Goal: Transaction & Acquisition: Purchase product/service

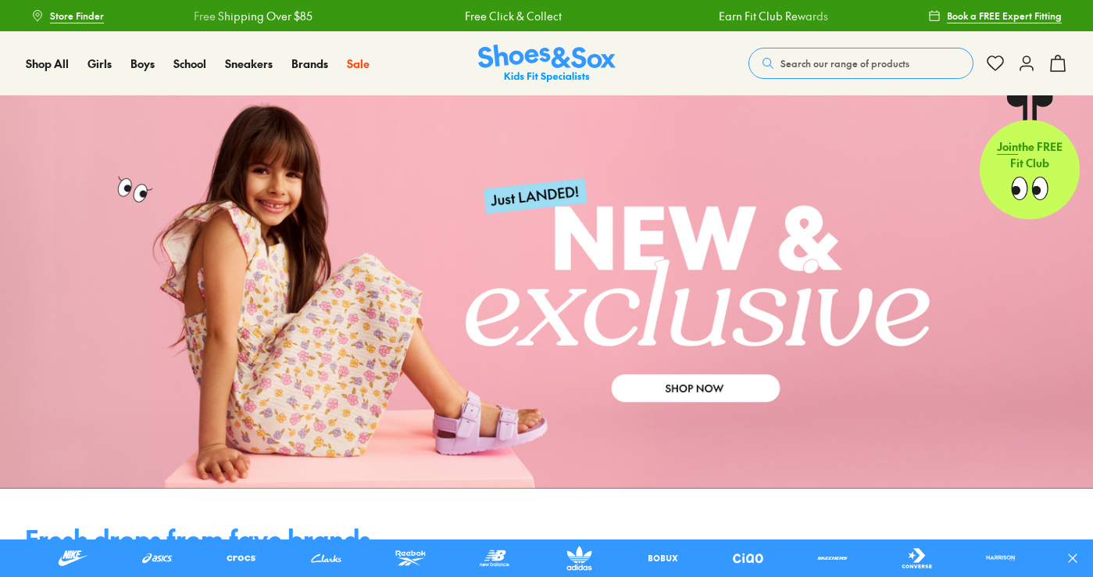
drag, startPoint x: 859, startPoint y: 62, endPoint x: 869, endPoint y: 64, distance: 10.4
click at [866, 63] on span "Search our range of products" at bounding box center [844, 63] width 129 height 14
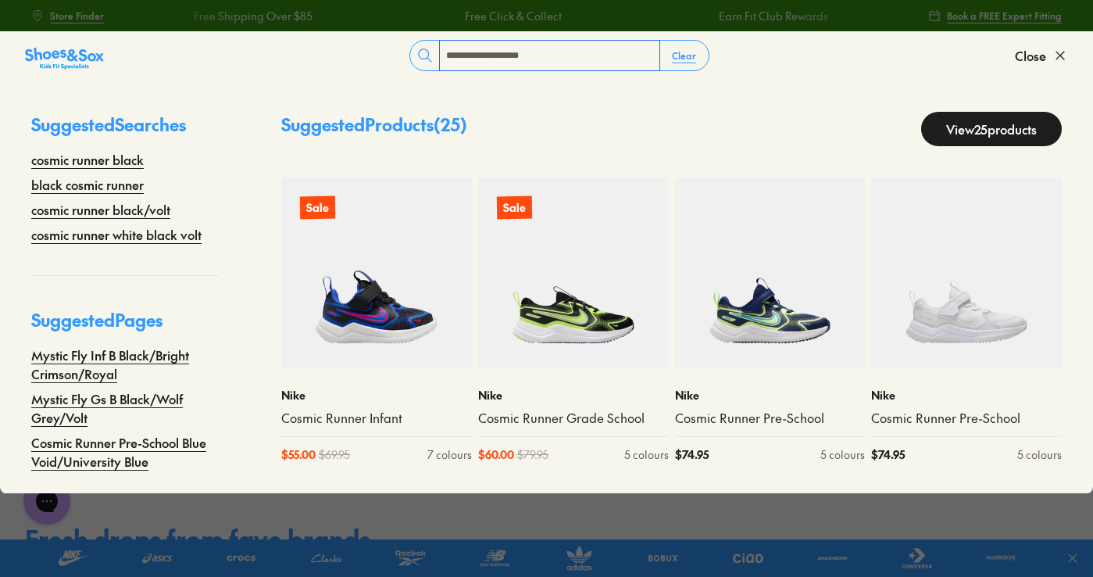
type input "**********"
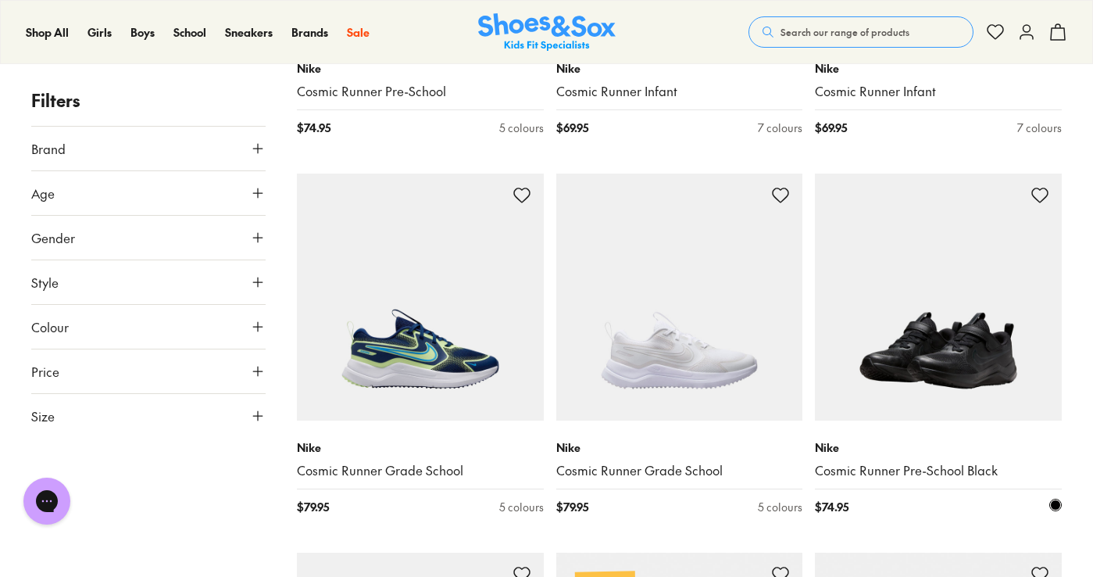
click at [966, 317] on img at bounding box center [938, 296] width 247 height 247
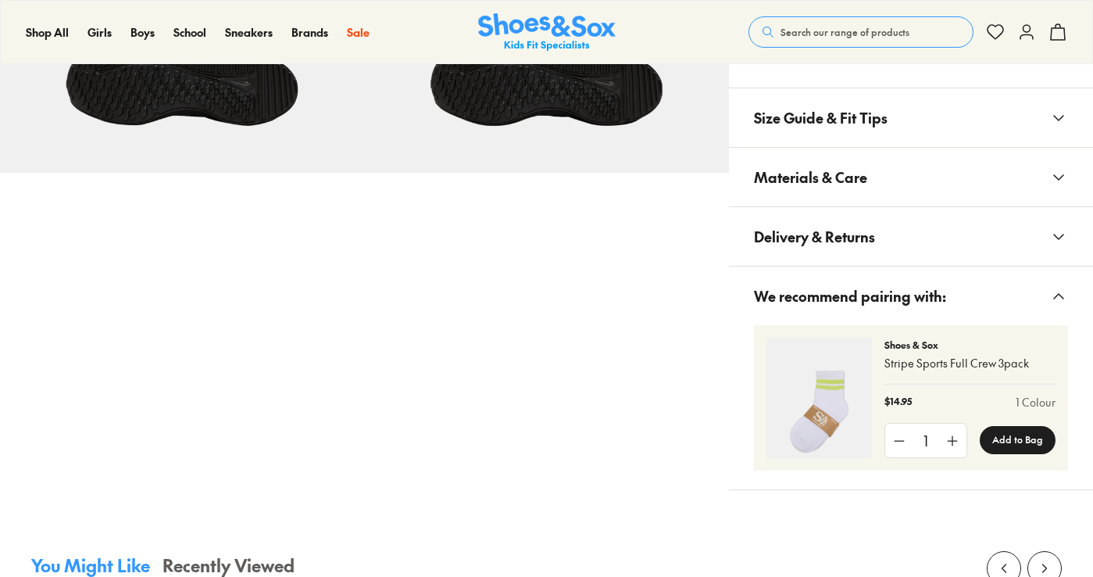
scroll to position [1016, 0]
click at [840, 181] on span "Materials & Care" at bounding box center [810, 177] width 113 height 46
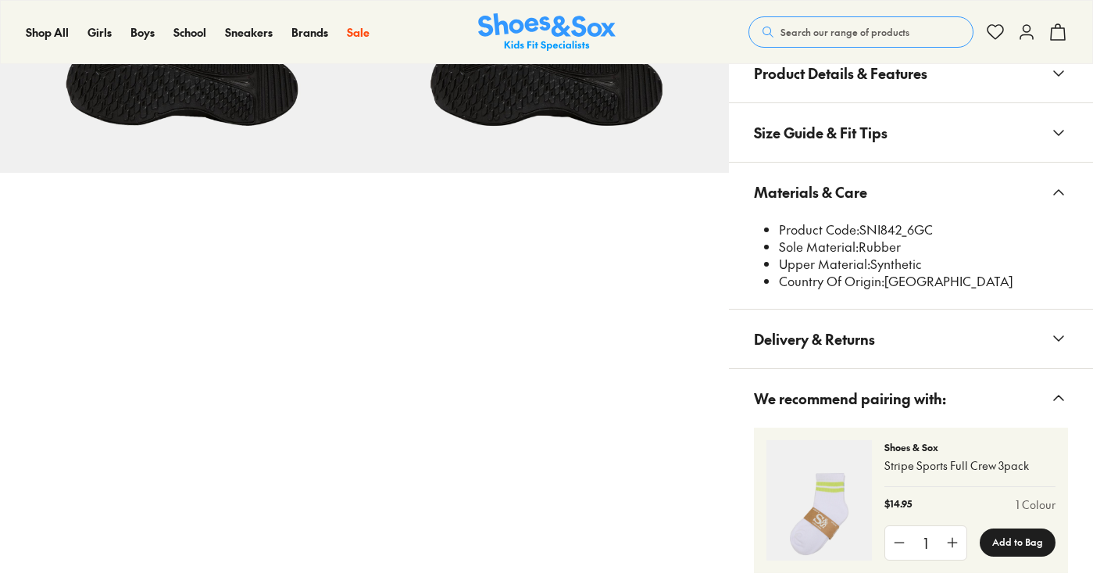
scroll to position [0, 0]
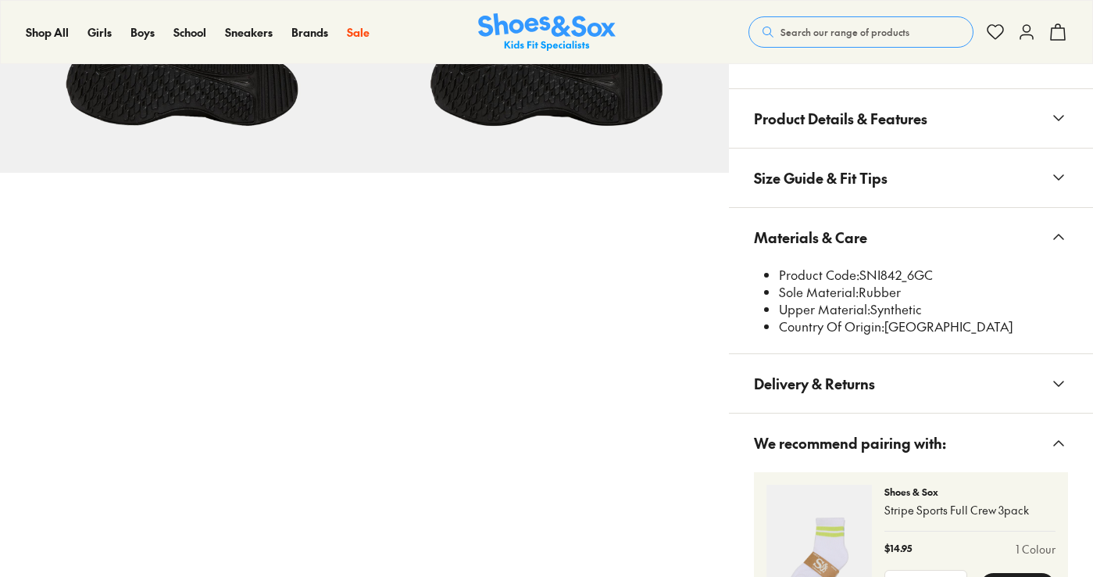
select select "*"
